Goal: Check status

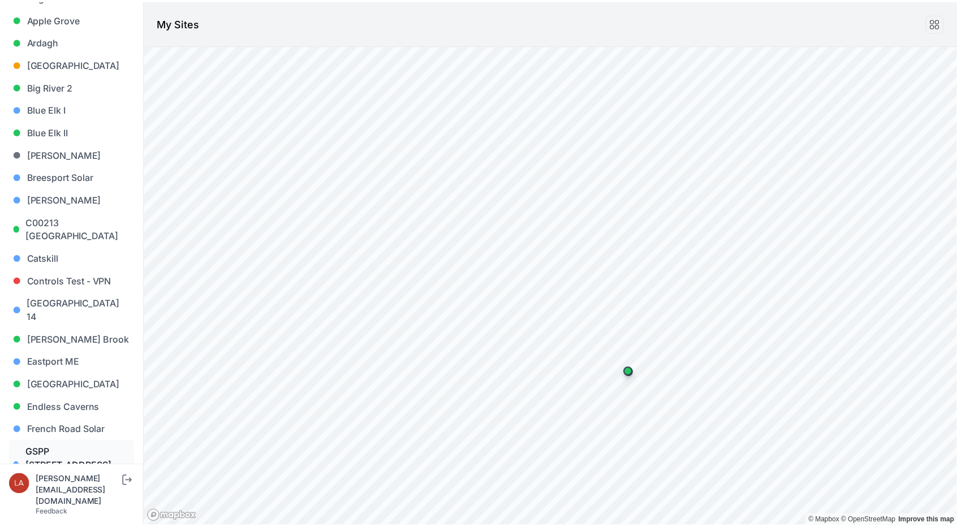
scroll to position [226, 0]
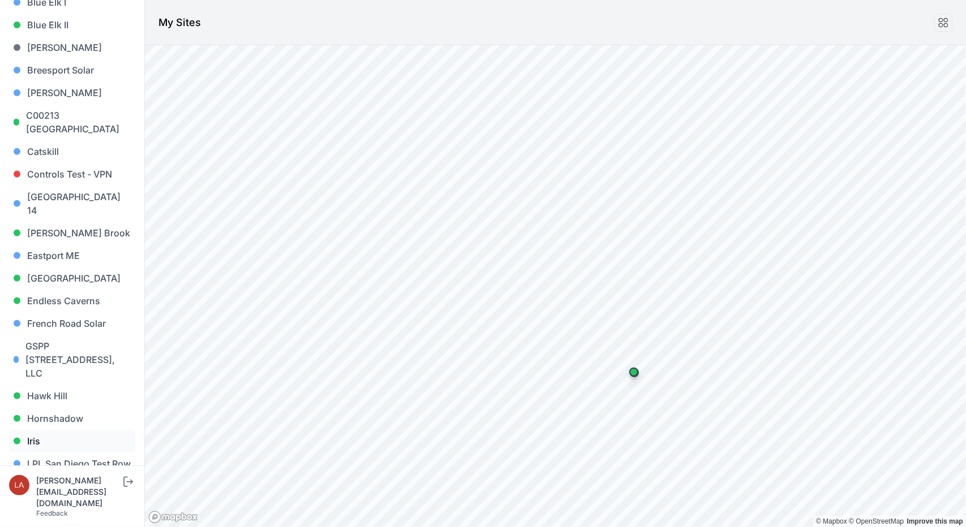
click at [43, 432] on link "Iris" at bounding box center [72, 441] width 126 height 23
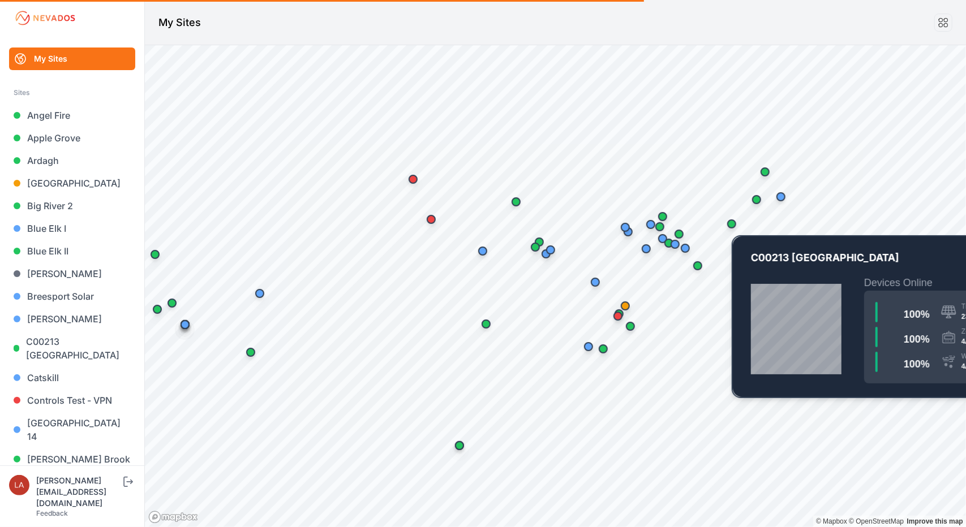
drag, startPoint x: 869, startPoint y: 226, endPoint x: 733, endPoint y: 220, distance: 136.5
click at [733, 220] on div "Map marker" at bounding box center [731, 224] width 23 height 23
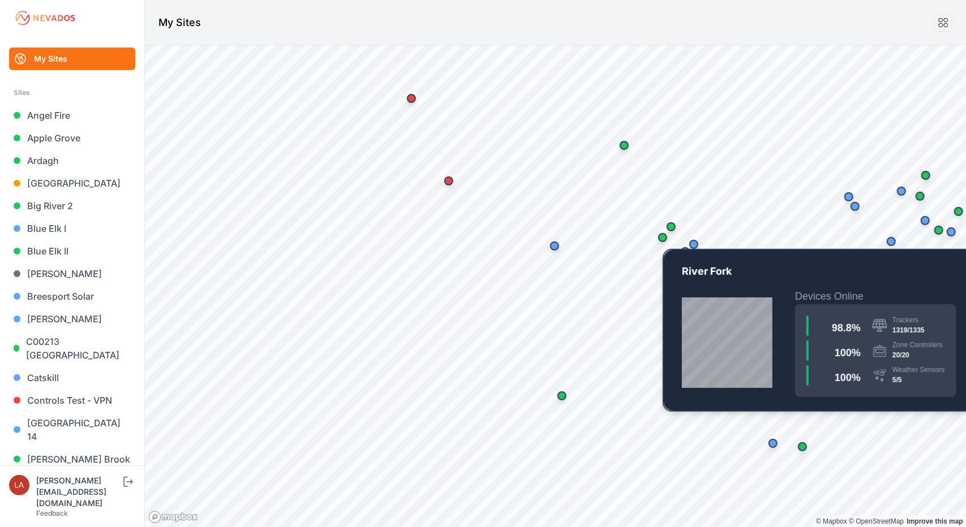
click at [664, 238] on div "Map marker" at bounding box center [662, 237] width 9 height 9
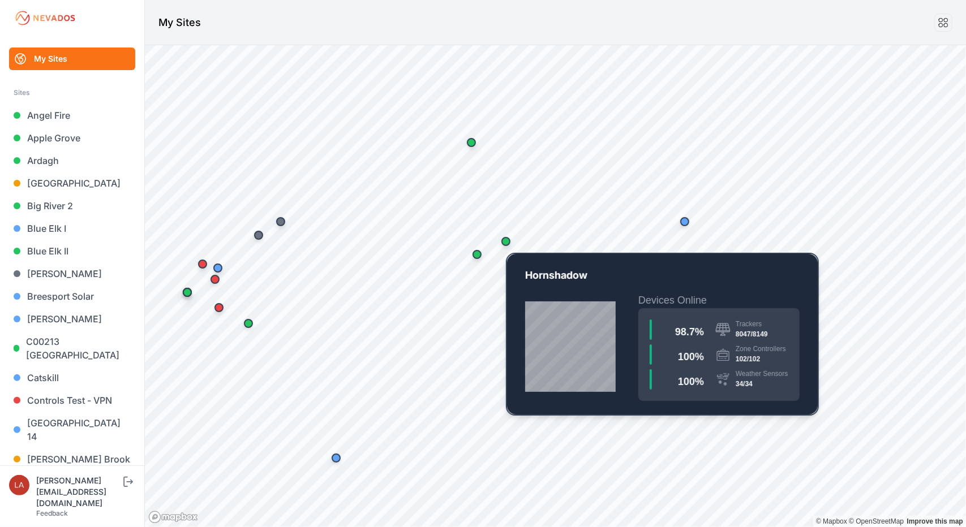
click at [511, 242] on div "Map marker" at bounding box center [506, 241] width 23 height 23
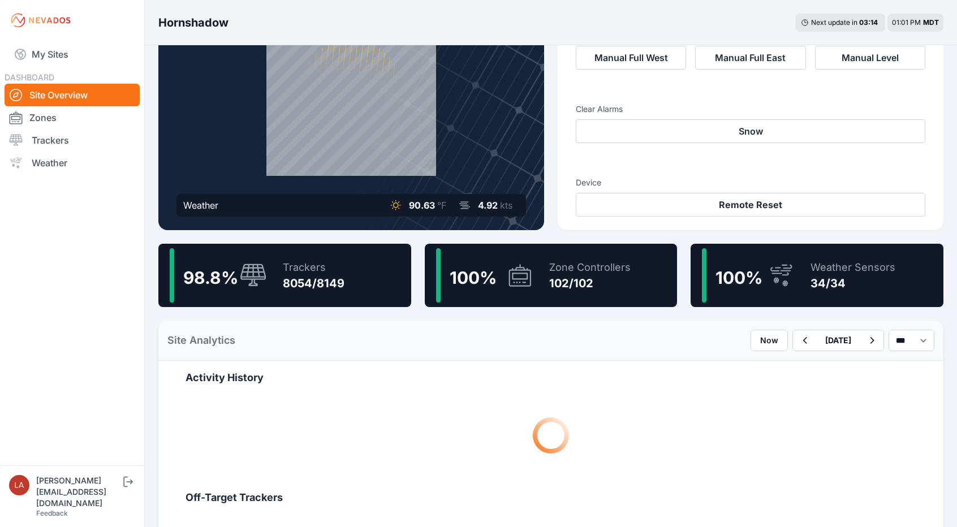
scroll to position [113, 0]
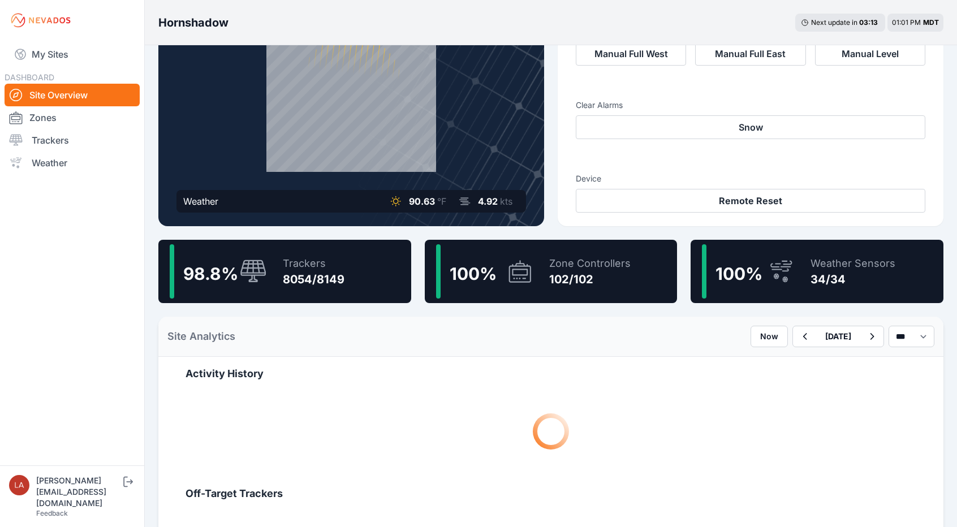
click at [786, 285] on div "100 %" at bounding box center [748, 271] width 93 height 54
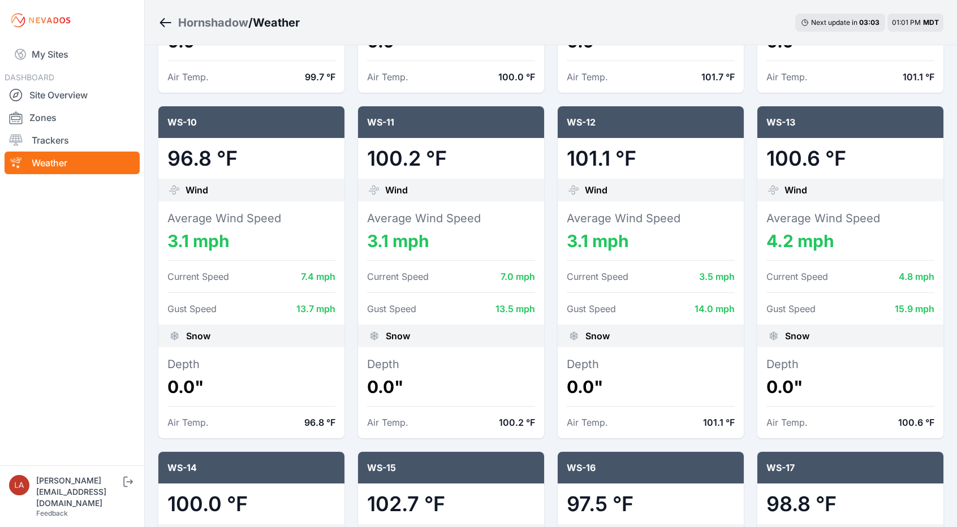
scroll to position [792, 0]
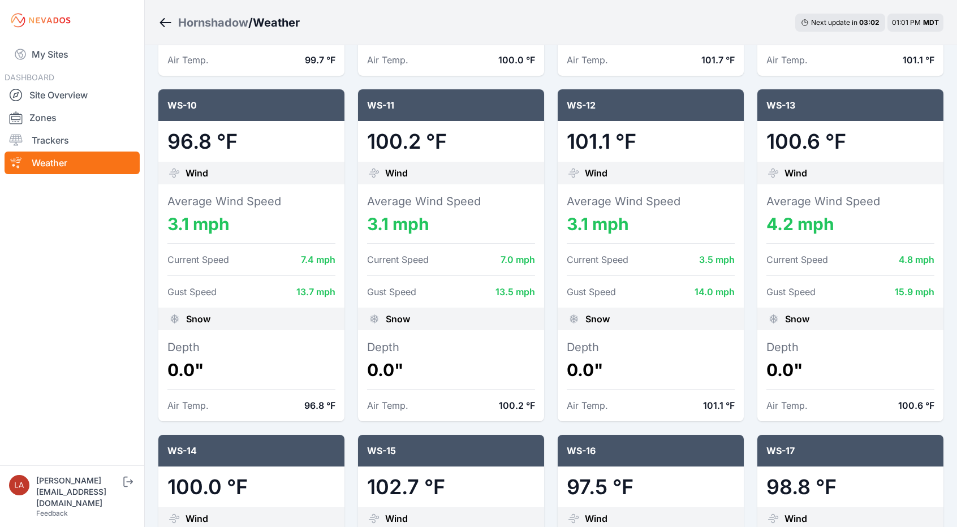
click at [408, 151] on dd "100.2 °F" at bounding box center [451, 141] width 168 height 23
click at [437, 212] on div "Average Wind Speed 3.1 mph" at bounding box center [451, 214] width 168 height 41
click at [470, 343] on dt "Depth" at bounding box center [451, 347] width 168 height 16
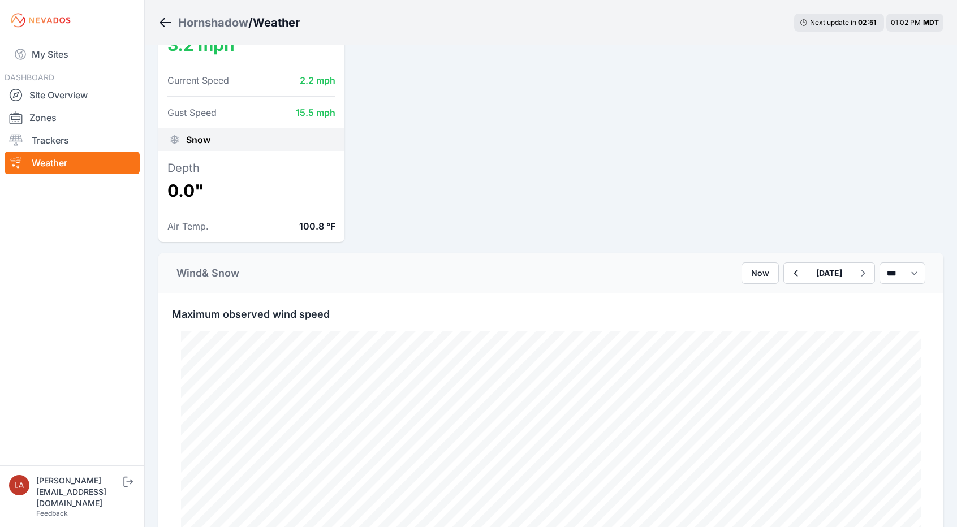
scroll to position [1653, 0]
